Goal: Communication & Community: Answer question/provide support

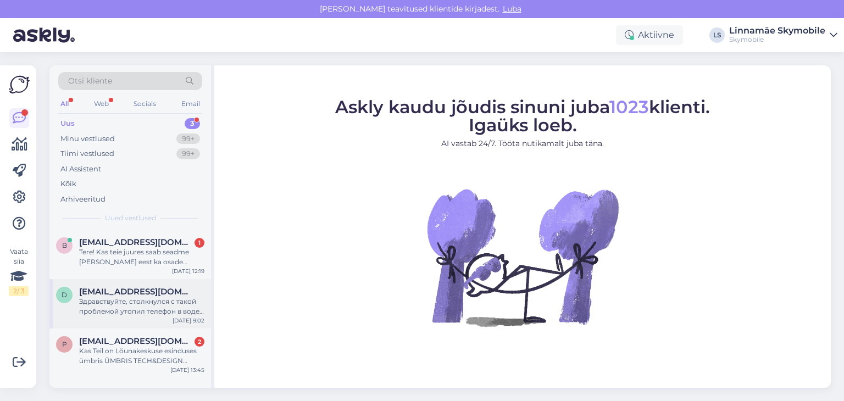
click at [147, 306] on div "Здравствуйте, столкнулся с такой проблемой утопил телефон в воде Xiaomi 14, отд…" at bounding box center [141, 307] width 125 height 20
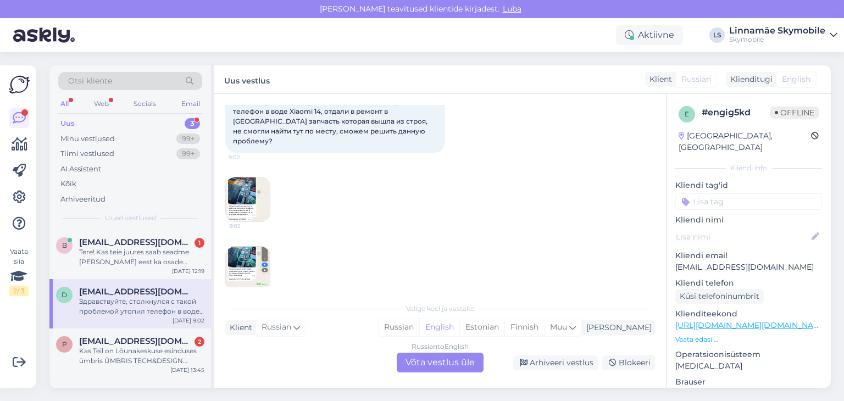
scroll to position [79, 0]
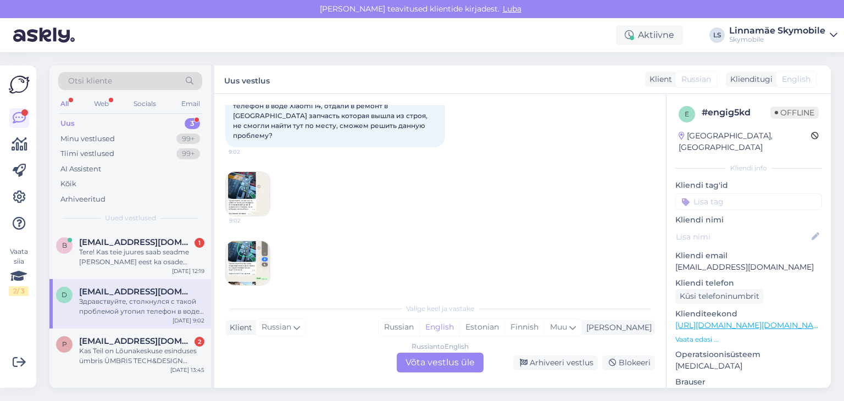
click at [241, 247] on img at bounding box center [248, 263] width 44 height 44
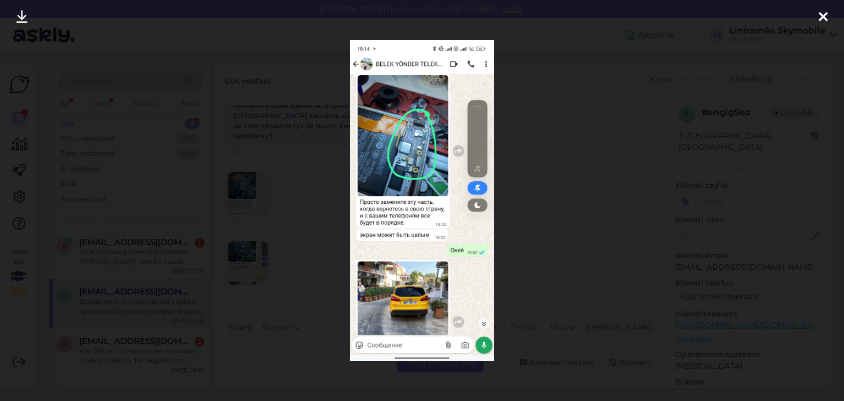
click at [820, 18] on icon at bounding box center [823, 17] width 9 height 14
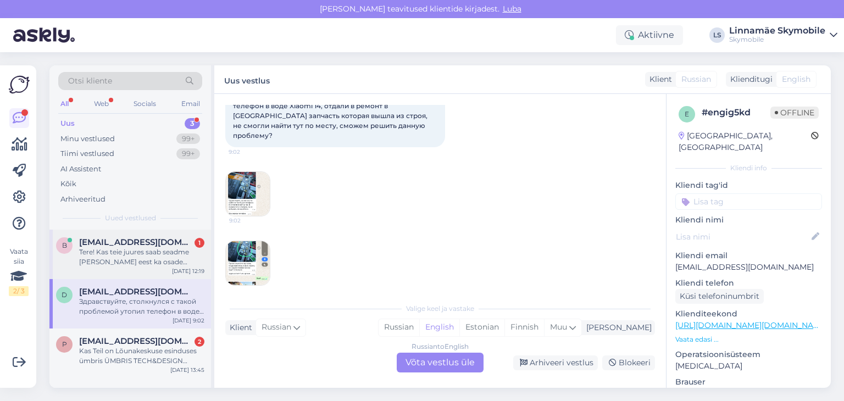
click at [124, 258] on div "Tere! Kas teie juures saab seadme [PERSON_NAME] eest ka osade kaupa tasuda? :)" at bounding box center [141, 257] width 125 height 20
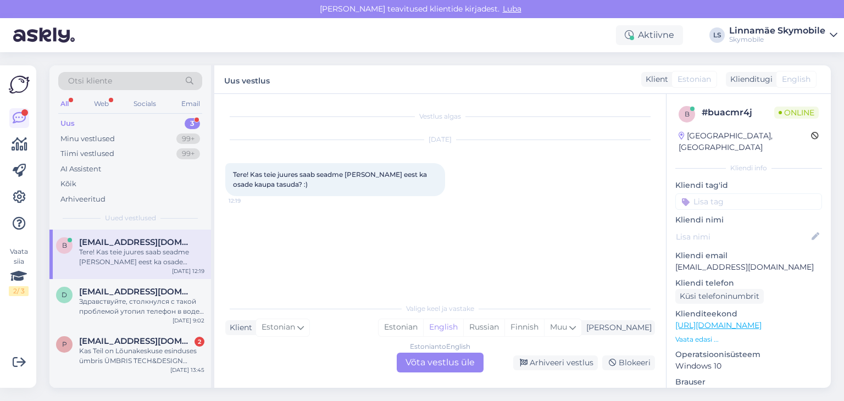
scroll to position [0, 0]
click at [504, 328] on div "Russian" at bounding box center [483, 327] width 41 height 16
click at [426, 361] on div "Estonian to Russian Võta vestlus üle" at bounding box center [440, 363] width 87 height 20
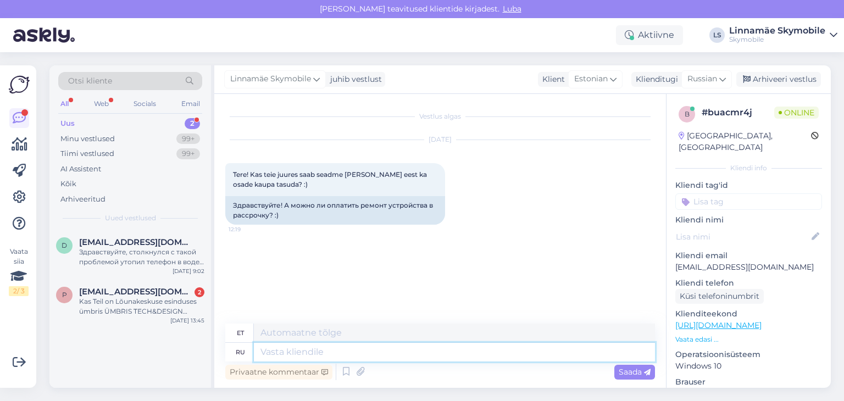
click at [295, 354] on textarea at bounding box center [454, 352] width 401 height 19
type textarea "Зд"
type textarea "Z"
type textarea "Здрав"
type textarea "Tere"
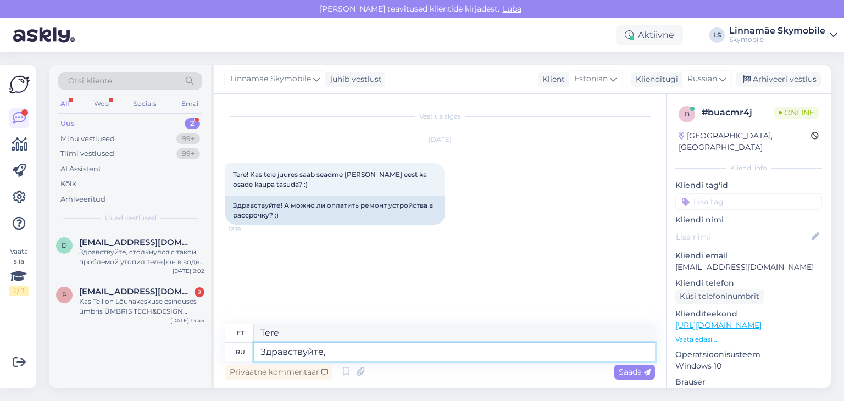
type textarea "Здравствуйте,"
type textarea "Tere,"
type textarea "Здравствуйте, с"
type textarea "Tere, s"
type textarea "Здравствуйте, [GEOGRAPHIC_DATA]"
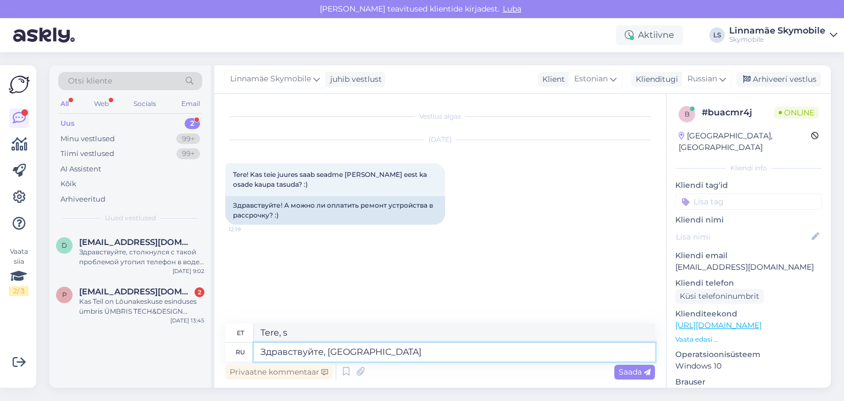
type textarea "Tere,"
type textarea "Здравствуйте, [GEOGRAPHIC_DATA]"
type textarea "Tere, k"
type textarea "Здравствуйте, к сожалению"
type textarea "Tere, kahjuks"
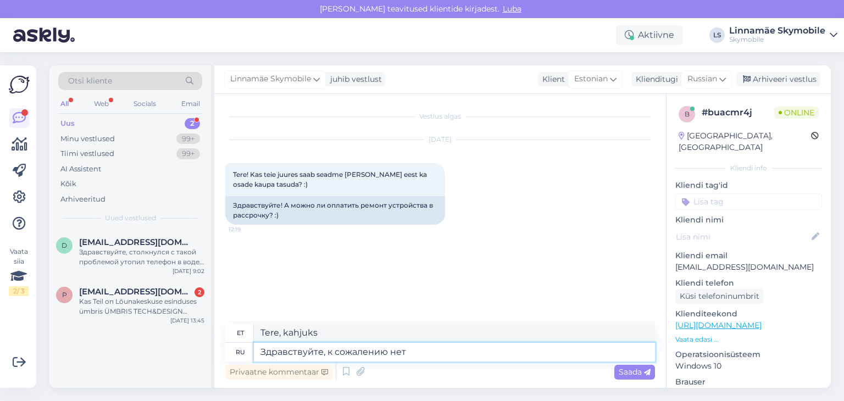
type textarea "Здравствуйте, к сожалению нет"
type textarea "Tere, kahjuks mitte."
type textarea "Здравствуйте, к сожалению нет"
click at [617, 372] on div "Saada" at bounding box center [634, 372] width 41 height 15
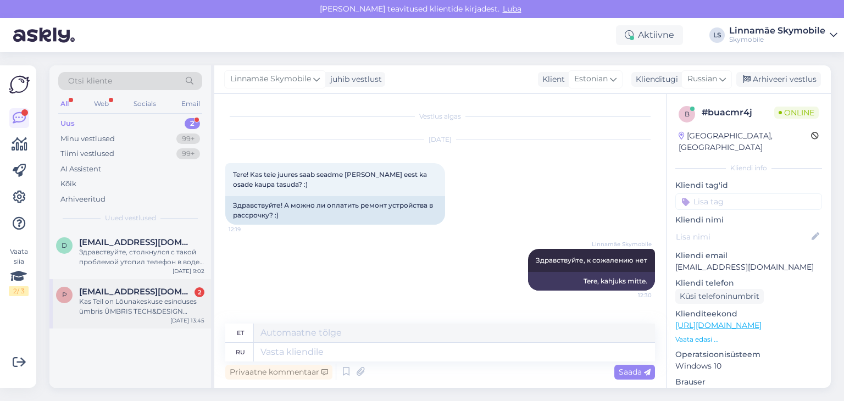
click at [126, 296] on span "[EMAIL_ADDRESS][DOMAIN_NAME]" at bounding box center [136, 292] width 114 height 10
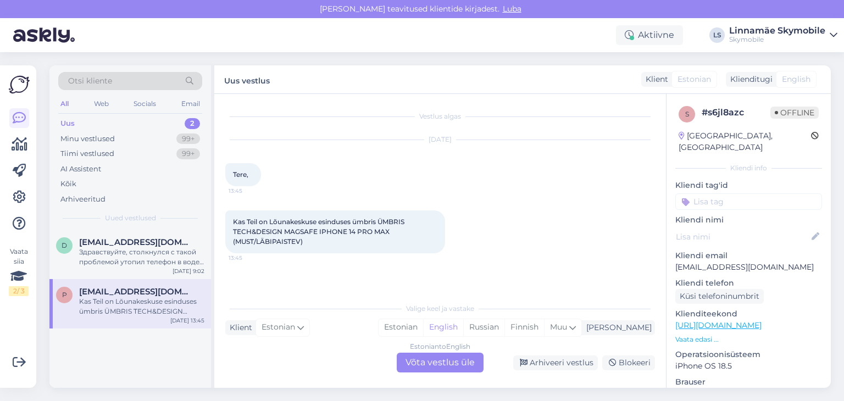
click at [773, 193] on input at bounding box center [748, 201] width 147 height 16
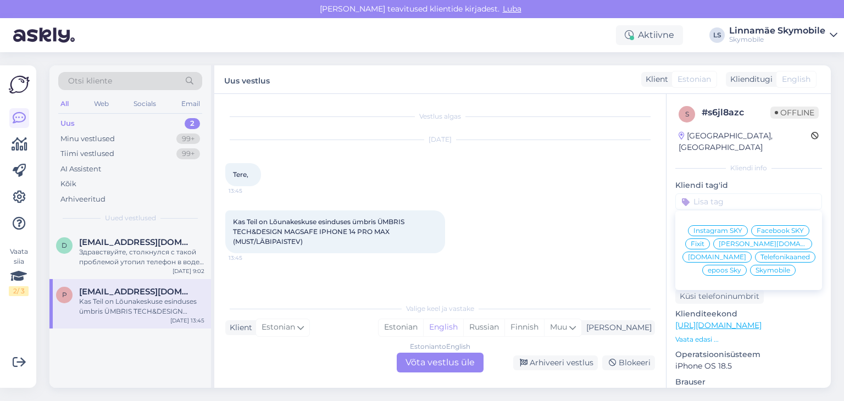
click at [746, 254] on span "[DOMAIN_NAME]" at bounding box center [717, 257] width 58 height 7
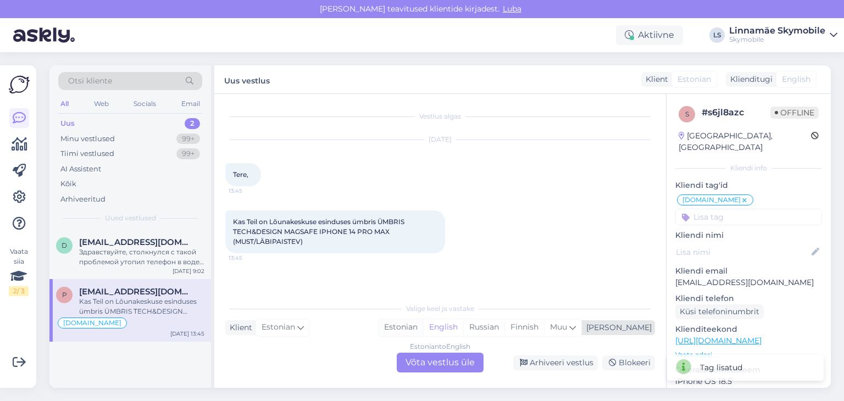
click at [423, 328] on div "Estonian" at bounding box center [401, 327] width 45 height 16
click at [420, 360] on div "Estonian to Estonian Võta vestlus üle" at bounding box center [440, 363] width 87 height 20
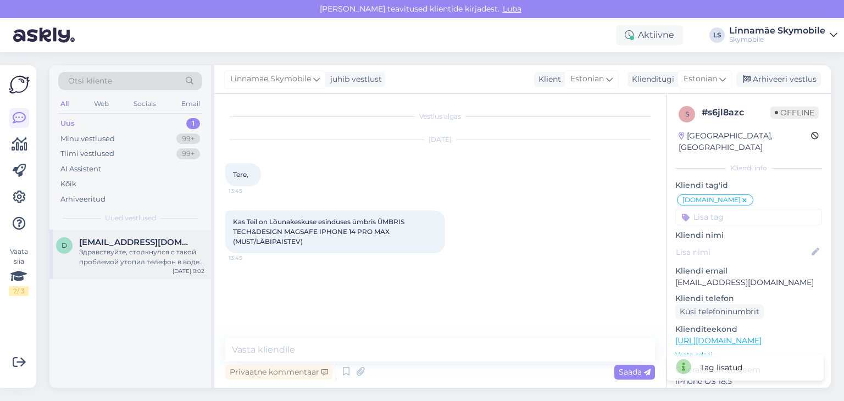
click at [112, 255] on div "Здравствуйте, столкнулся с такой проблемой утопил телефон в воде Xiaomi 14, отд…" at bounding box center [141, 257] width 125 height 20
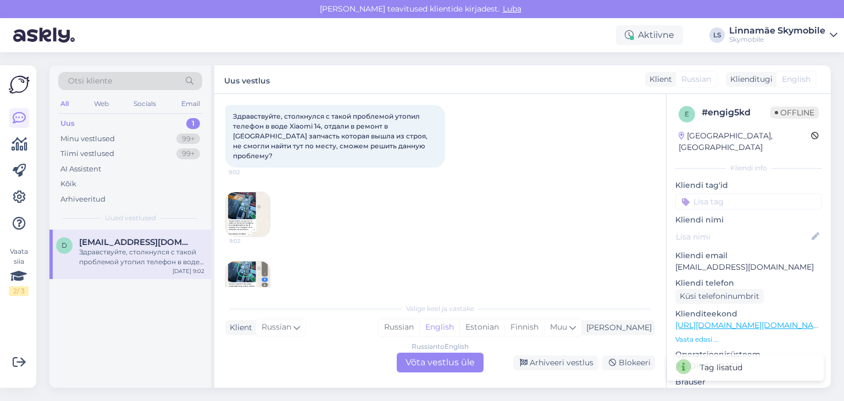
scroll to position [79, 0]
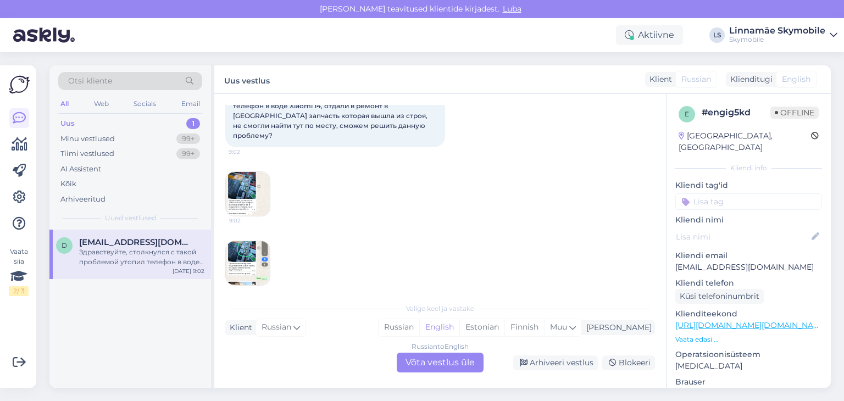
click at [246, 250] on img at bounding box center [248, 263] width 44 height 44
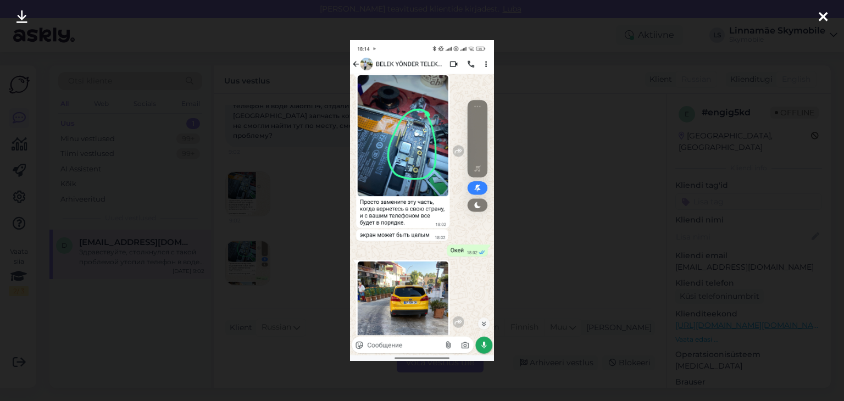
click at [825, 23] on icon at bounding box center [823, 17] width 9 height 14
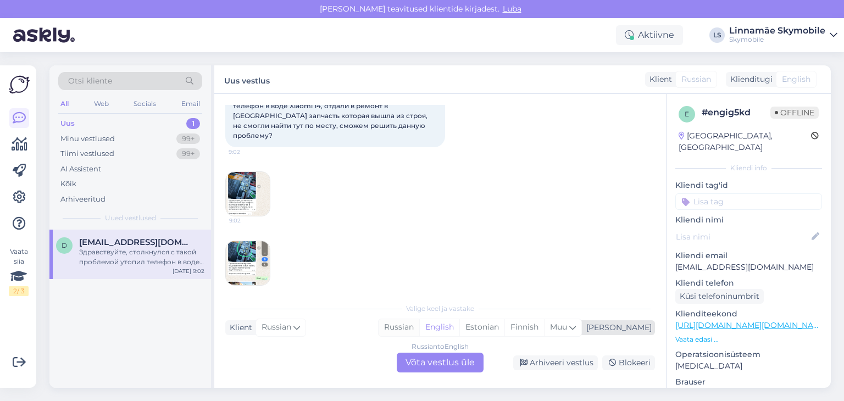
click at [419, 324] on div "Russian" at bounding box center [399, 327] width 41 height 16
click at [428, 363] on div "Russian to Russian Võta vestlus üle" at bounding box center [440, 363] width 87 height 20
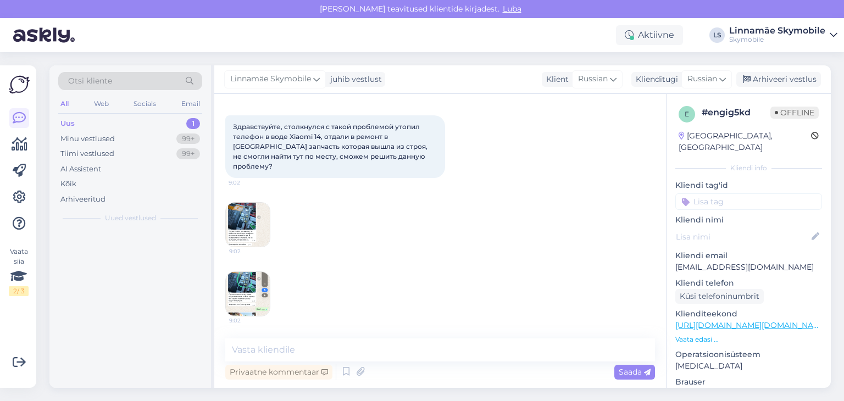
scroll to position [37, 0]
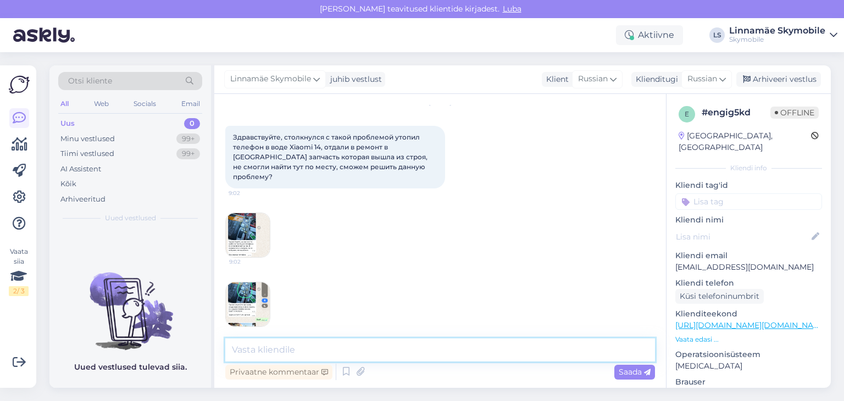
click at [309, 353] on textarea at bounding box center [440, 349] width 430 height 23
